Goal: Task Accomplishment & Management: Complete application form

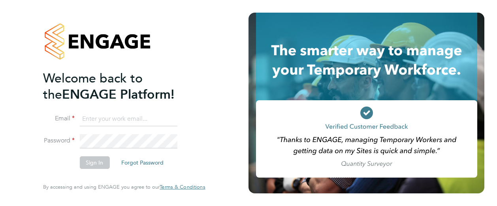
type input "Leanne.Rayner@setsquarerecruitment.com"
click at [93, 160] on button "Sign In" at bounding box center [94, 162] width 30 height 13
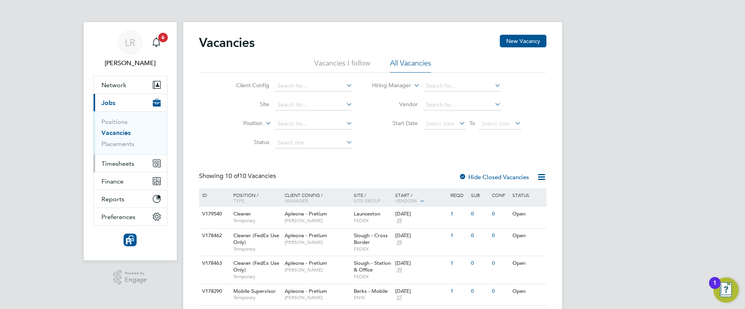
click at [111, 167] on button "Timesheets" at bounding box center [130, 163] width 73 height 17
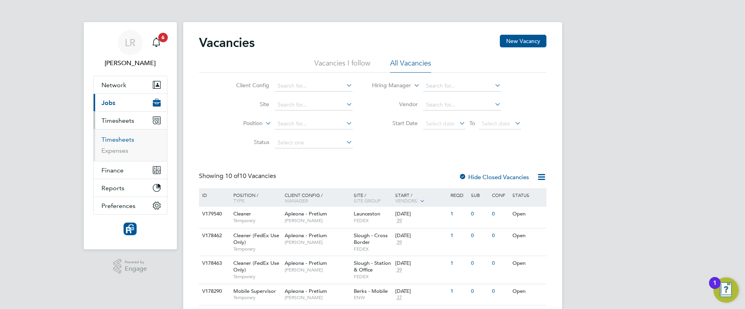
click at [125, 139] on link "Timesheets" at bounding box center [117, 140] width 33 height 8
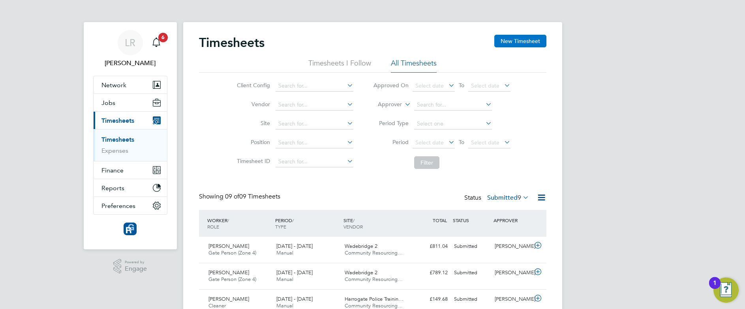
click at [531, 38] on button "New Timesheet" at bounding box center [520, 41] width 52 height 13
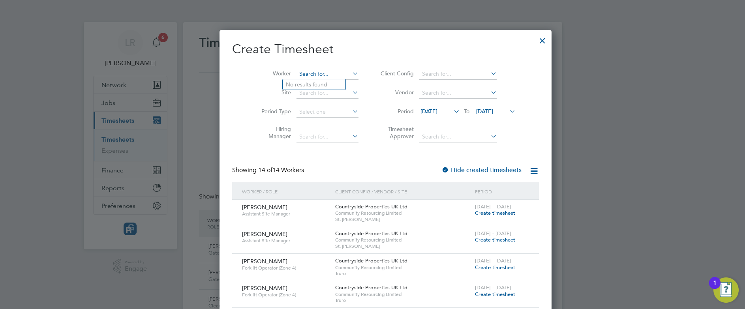
click at [306, 76] on input at bounding box center [328, 74] width 62 height 11
click at [331, 98] on b "[PERSON_NAME]" at bounding box center [354, 95] width 46 height 7
type input "[PERSON_NAME]"
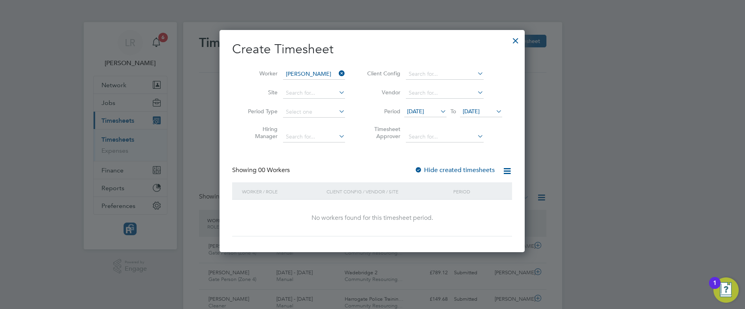
click at [461, 170] on label "Hide created timesheets" at bounding box center [455, 170] width 80 height 8
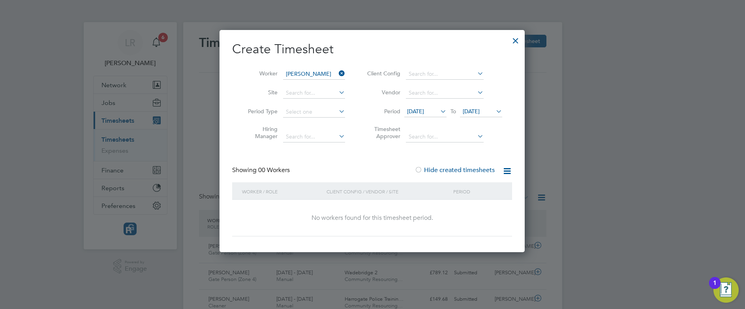
click at [513, 38] on div at bounding box center [516, 39] width 14 height 14
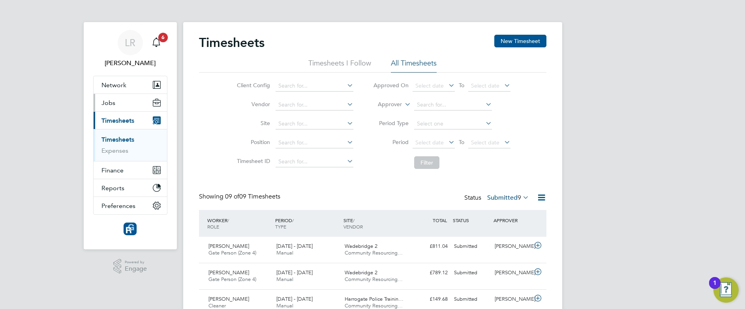
click at [115, 99] on button "Jobs" at bounding box center [130, 102] width 73 height 17
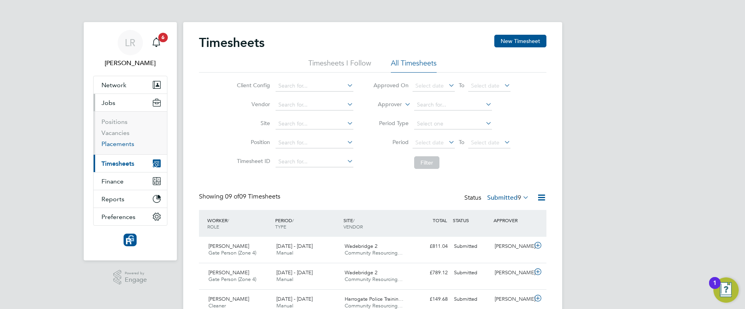
click at [123, 144] on link "Placements" at bounding box center [117, 144] width 33 height 8
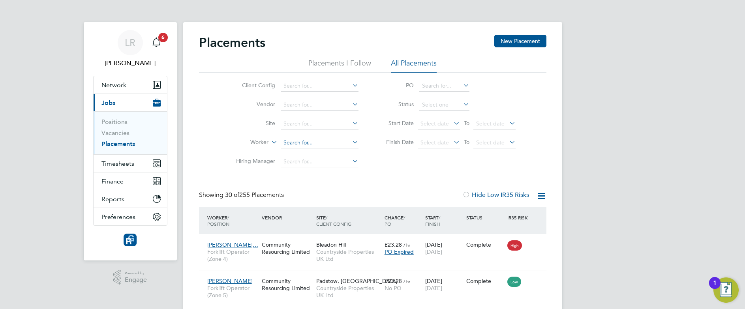
click at [307, 146] on input at bounding box center [320, 142] width 78 height 11
type input "[PERSON_NAME]"
click at [329, 153] on b "[PERSON_NAME]" at bounding box center [352, 153] width 46 height 7
type input "[PERSON_NAME]"
